Goal: Find specific page/section: Find specific page/section

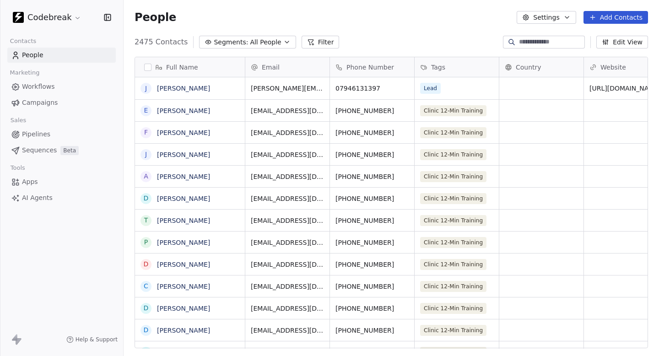
scroll to position [0, 0]
click at [44, 83] on span "Workflows" at bounding box center [38, 87] width 33 height 10
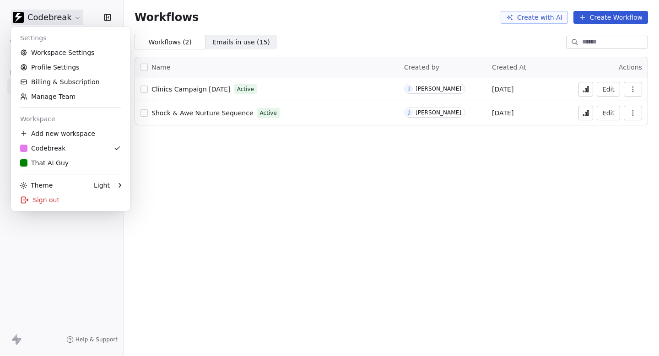
click at [63, 19] on html "Codebreak Contacts People Marketing Workflows Campaigns Sales Pipelines Sequenc…" at bounding box center [329, 178] width 659 height 356
click at [54, 158] on link "That AI Guy" at bounding box center [71, 163] width 112 height 15
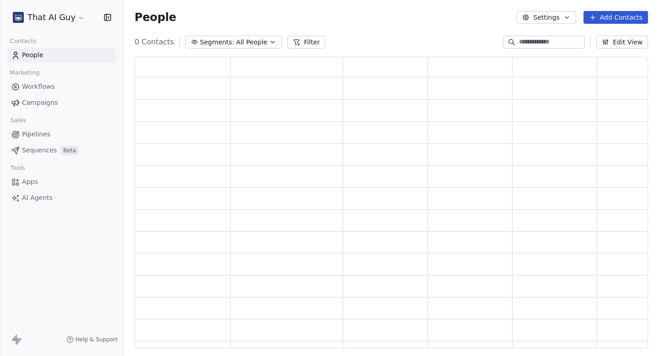
scroll to position [292, 514]
click at [45, 87] on span "Workflows" at bounding box center [38, 87] width 33 height 10
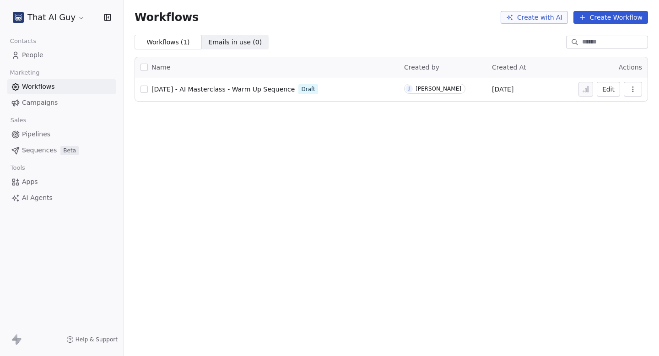
click at [264, 82] on td "27th August - AI Masterclass - Warm Up Sequence Draft" at bounding box center [267, 89] width 264 height 24
click at [259, 84] on div "27th August - AI Masterclass - Warm Up Sequence Draft" at bounding box center [267, 89] width 253 height 13
click at [253, 88] on span "27th August - AI Masterclass - Warm Up Sequence" at bounding box center [223, 89] width 143 height 7
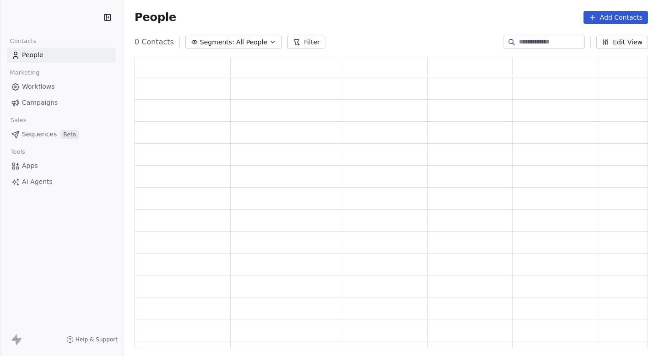
scroll to position [292, 514]
